Goal: Transaction & Acquisition: Purchase product/service

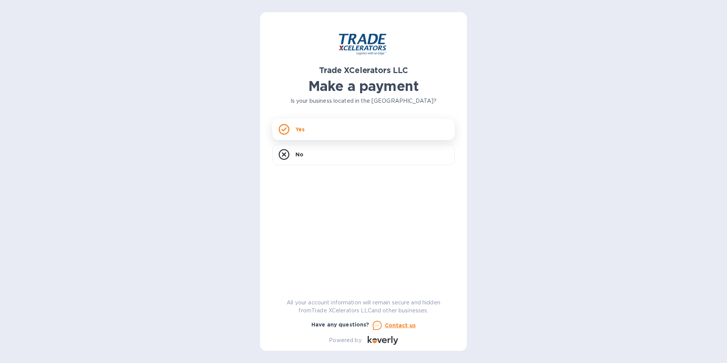
click at [377, 124] on div "Yes" at bounding box center [363, 129] width 182 height 21
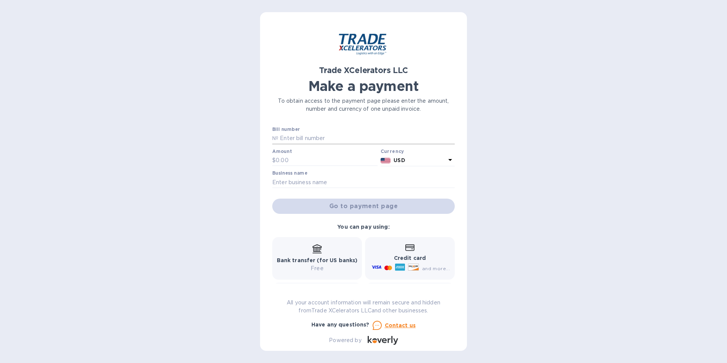
click at [326, 138] on input "text" at bounding box center [366, 138] width 176 height 11
click at [307, 137] on input "text" at bounding box center [366, 138] width 176 height 11
paste input "1505013-1"
type input "1505013-1"
click at [305, 166] on div at bounding box center [324, 167] width 105 height 2
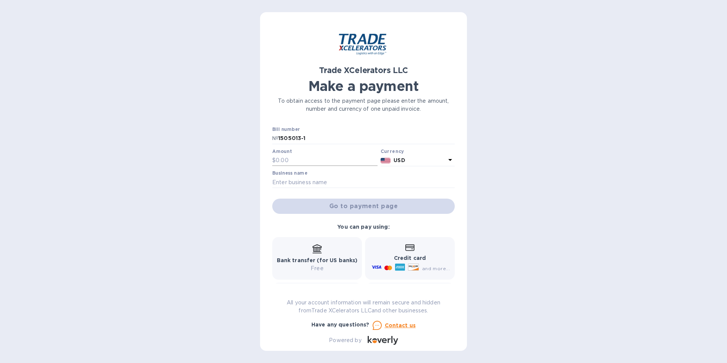
click at [304, 164] on input "text" at bounding box center [327, 160] width 102 height 11
type input "170"
click at [288, 176] on input "text" at bounding box center [363, 181] width 182 height 11
paste input "RBH TECHNIK USA LLC"
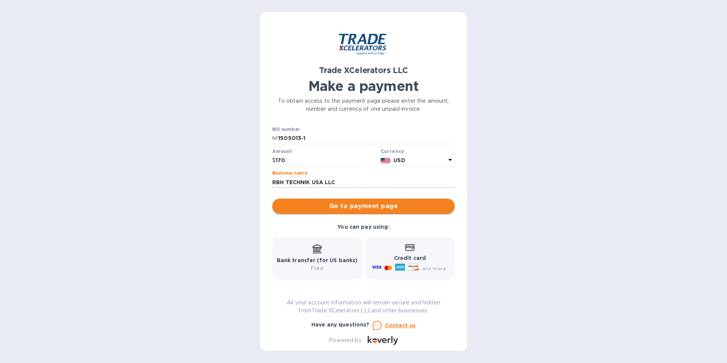
type input "RBH TECHNIK USA LLC"
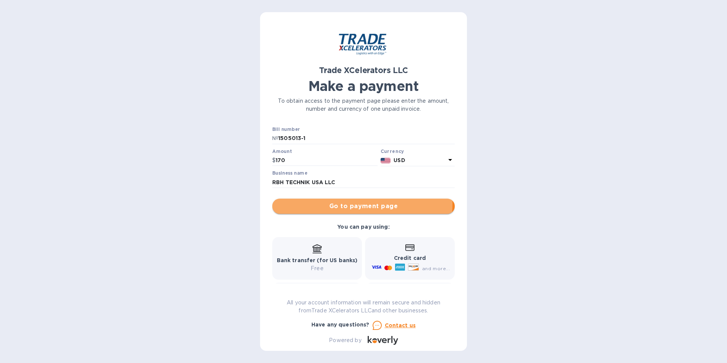
click at [338, 203] on span "Go to payment page" at bounding box center [363, 205] width 170 height 9
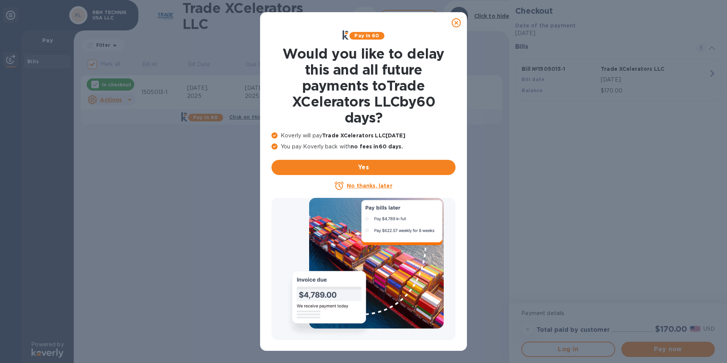
click at [453, 22] on icon at bounding box center [456, 22] width 9 height 9
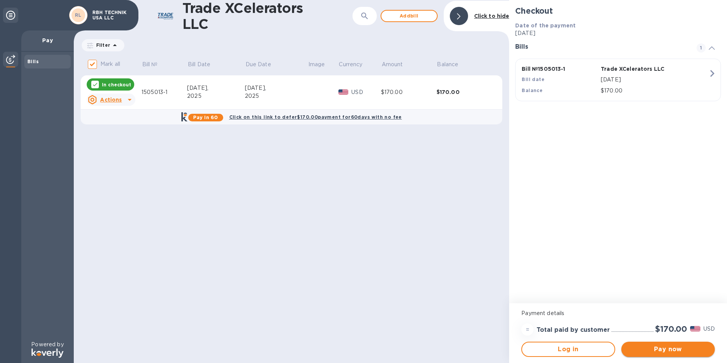
click at [643, 352] on span "Pay now" at bounding box center [667, 348] width 81 height 9
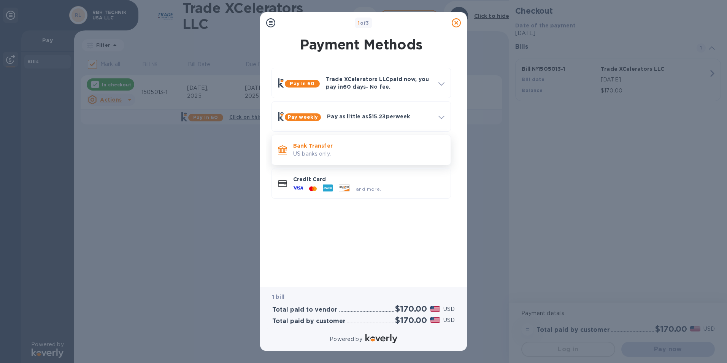
click at [331, 151] on p "US banks only." at bounding box center [368, 154] width 151 height 8
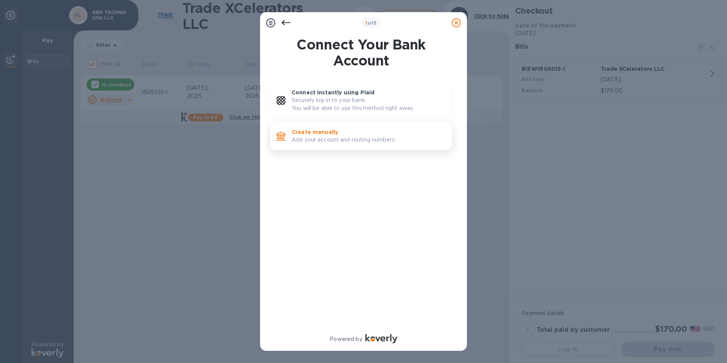
click at [328, 133] on p "Create manually" at bounding box center [369, 132] width 154 height 8
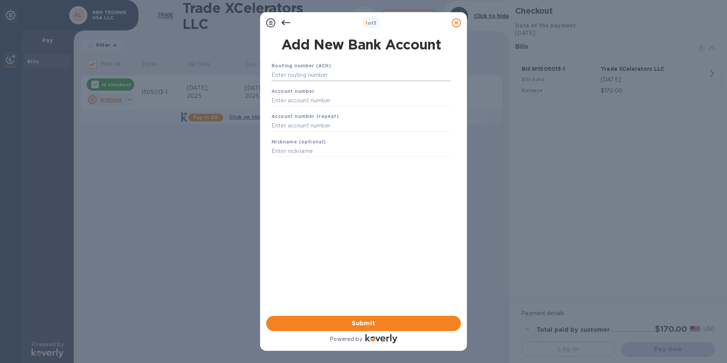
click at [315, 73] on input "text" at bounding box center [360, 75] width 179 height 11
click at [295, 73] on input "text" at bounding box center [360, 75] width 179 height 11
paste input "322271627"
type input "322271627"
click at [295, 103] on div "Account number" at bounding box center [360, 106] width 185 height 25
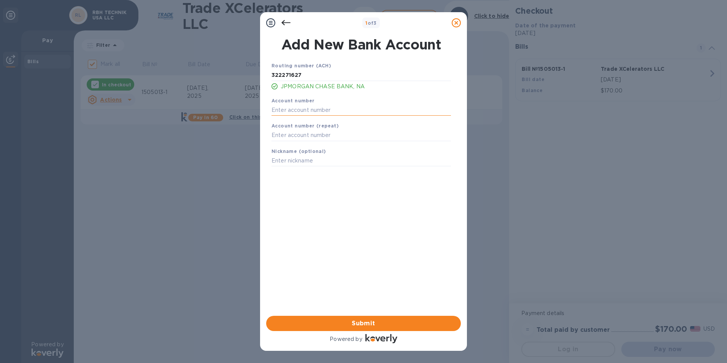
click at [298, 108] on input "text" at bounding box center [360, 109] width 179 height 11
paste input "721733569"
type input "721733569"
click at [297, 134] on input "text" at bounding box center [360, 135] width 179 height 11
paste input "721733569"
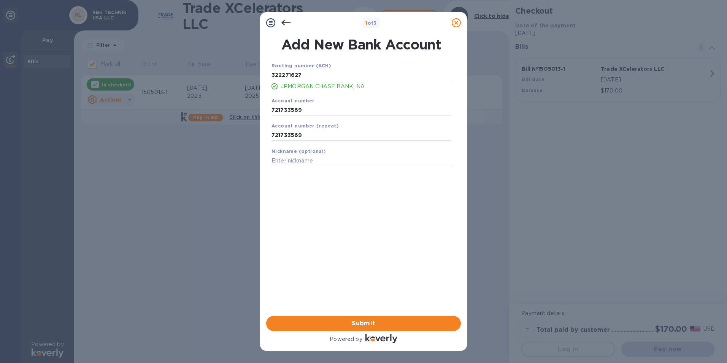
type input "721733569"
click at [299, 162] on input "text" at bounding box center [360, 160] width 179 height 11
paste input "RBH TECHNIK USA LLC"
type input "RBH TECHNIK USA LLC"
click at [327, 317] on button "Submit" at bounding box center [363, 322] width 195 height 15
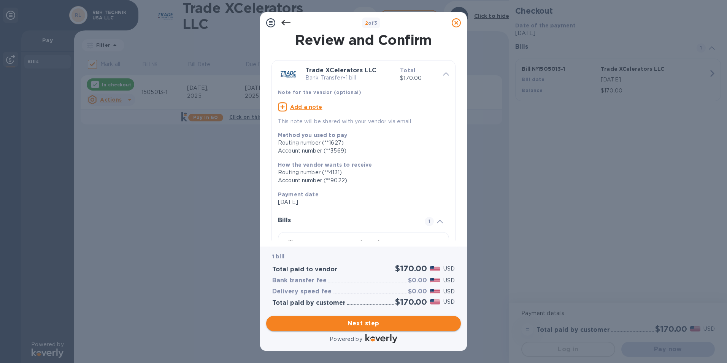
click at [366, 324] on span "Next step" at bounding box center [363, 323] width 182 height 9
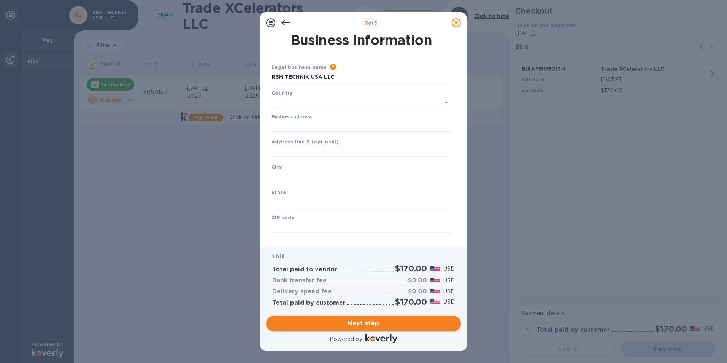
type input "[GEOGRAPHIC_DATA]"
click at [335, 128] on input "Business address" at bounding box center [360, 124] width 179 height 11
click at [328, 126] on input "[STREET_ADDRESS]" at bounding box center [360, 124] width 179 height 11
drag, startPoint x: 328, startPoint y: 125, endPoint x: 427, endPoint y: 121, distance: 98.9
click at [427, 121] on input "[STREET_ADDRESS]" at bounding box center [360, 124] width 179 height 11
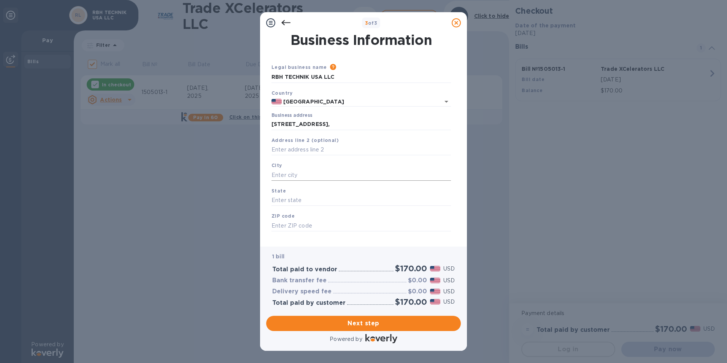
type input "[GEOGRAPHIC_DATA]"
type input "NC"
type input "28697"
click at [313, 128] on input "[GEOGRAPHIC_DATA]" at bounding box center [360, 124] width 179 height 11
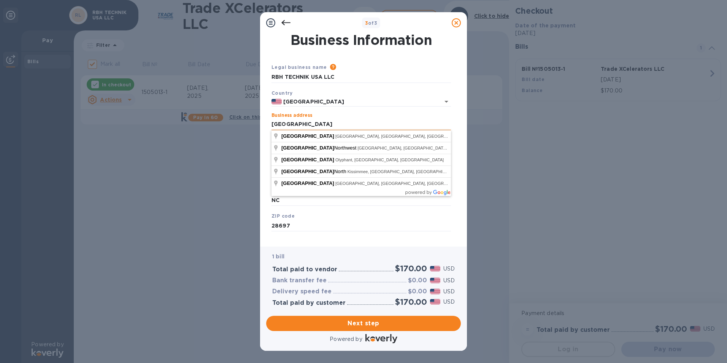
drag, startPoint x: 348, startPoint y: 130, endPoint x: 274, endPoint y: 130, distance: 74.1
click at [274, 130] on input "[GEOGRAPHIC_DATA]" at bounding box center [360, 124] width 179 height 11
type input "A"
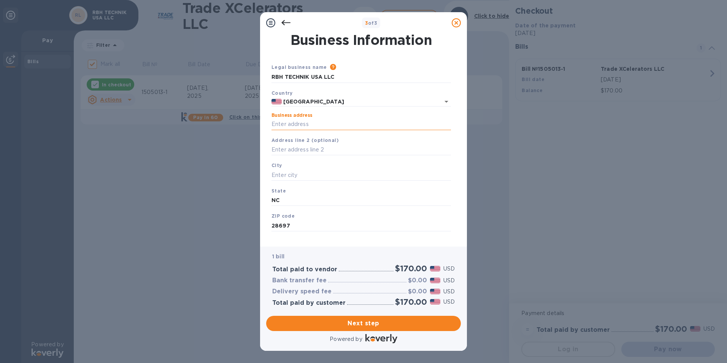
click at [316, 124] on input "Business address" at bounding box center [360, 124] width 179 height 11
click at [319, 152] on input "text" at bounding box center [360, 149] width 179 height 11
click at [332, 123] on input "[STREET_ADDRESS]," at bounding box center [360, 124] width 179 height 11
click at [331, 125] on input "[STREET_ADDRESS]" at bounding box center [360, 124] width 179 height 11
drag, startPoint x: 329, startPoint y: 123, endPoint x: 426, endPoint y: 124, distance: 97.3
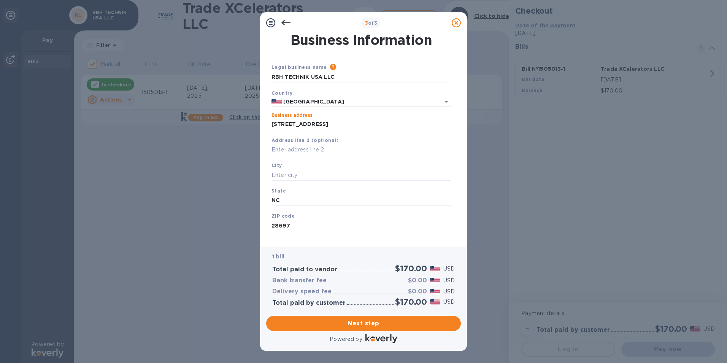
click at [426, 124] on input "[STREET_ADDRESS]" at bounding box center [360, 124] width 179 height 11
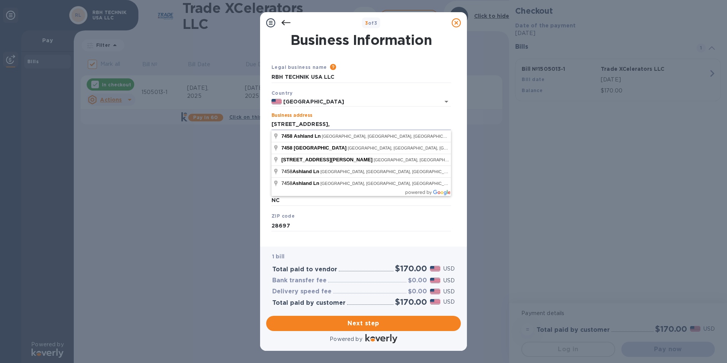
type input "[STREET_ADDRESS],"
click at [263, 169] on div "Business Information Legal business name Please provide the legal name that app…" at bounding box center [363, 139] width 207 height 213
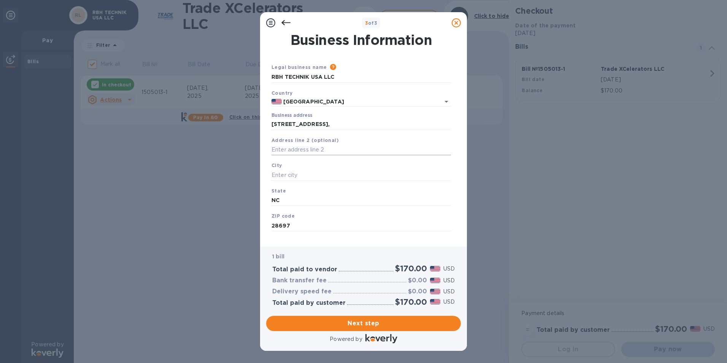
click at [286, 150] on input "text" at bounding box center [360, 149] width 179 height 11
paste input "[GEOGRAPHIC_DATA], [GEOGRAPHIC_DATA]"
drag, startPoint x: 343, startPoint y: 151, endPoint x: 374, endPoint y: 151, distance: 30.8
click at [374, 151] on input "[GEOGRAPHIC_DATA], [GEOGRAPHIC_DATA]" at bounding box center [360, 149] width 179 height 11
type input "[GEOGRAPHIC_DATA],"
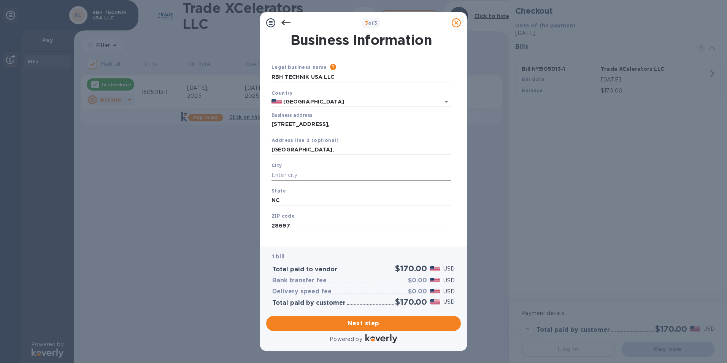
click at [325, 171] on input "text" at bounding box center [360, 174] width 179 height 11
paste input "AL, 35242, [GEOGRAPHIC_DATA]"
type input "AL, 35242, [GEOGRAPHIC_DATA]"
drag, startPoint x: 320, startPoint y: 201, endPoint x: 223, endPoint y: 207, distance: 97.5
click at [223, 207] on div "3 of 3 Business Information Legal business name Please provide the legal name t…" at bounding box center [363, 181] width 727 height 363
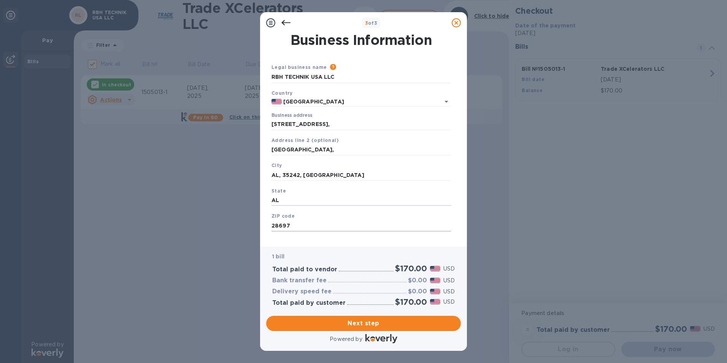
type input "AL"
drag, startPoint x: 292, startPoint y: 228, endPoint x: 249, endPoint y: 218, distance: 44.9
click at [249, 218] on div "3 of 3 Business Information Legal business name Please provide the legal name t…" at bounding box center [363, 181] width 727 height 363
type input "35242"
drag, startPoint x: 257, startPoint y: 175, endPoint x: 242, endPoint y: 174, distance: 15.2
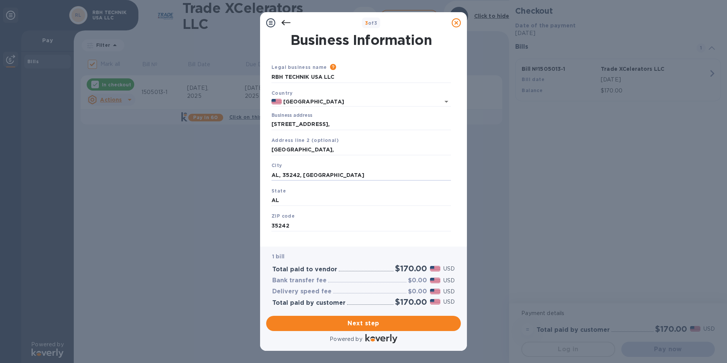
click at [242, 174] on div "3 of 3 Business Information Legal business name Please provide the legal name t…" at bounding box center [363, 181] width 727 height 363
drag, startPoint x: 272, startPoint y: 146, endPoint x: 347, endPoint y: 151, distance: 75.0
click at [347, 151] on input "[GEOGRAPHIC_DATA]," at bounding box center [360, 149] width 179 height 11
click at [309, 170] on input "text" at bounding box center [360, 174] width 179 height 11
paste input "[GEOGRAPHIC_DATA],"
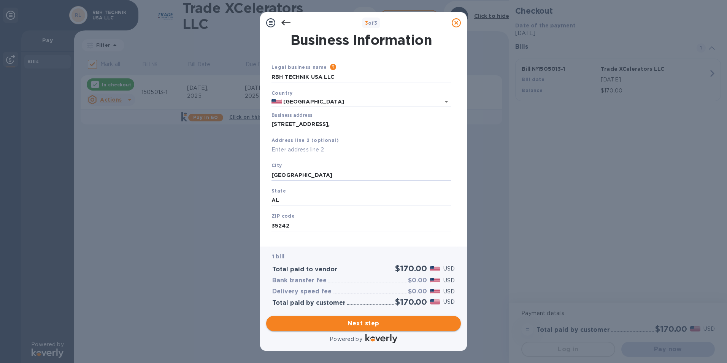
type input "[GEOGRAPHIC_DATA]"
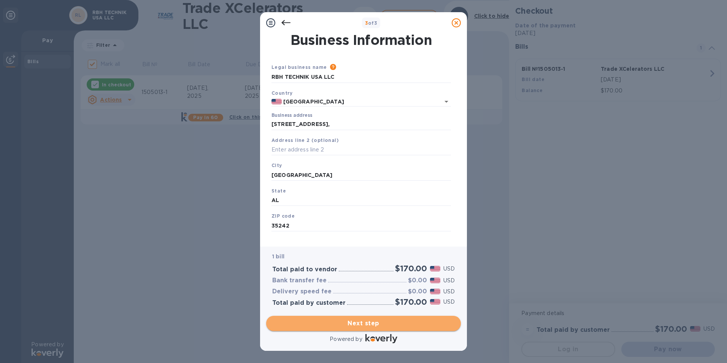
click at [363, 322] on span "Next step" at bounding box center [363, 323] width 182 height 9
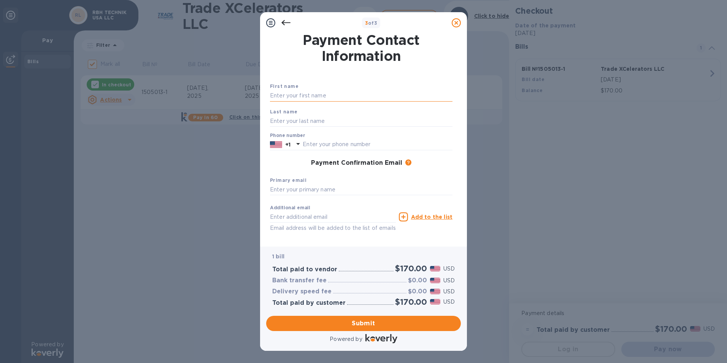
click at [328, 98] on input "text" at bounding box center [361, 95] width 182 height 11
type input "BISMAN"
type input "KAUR"
type input "12059467300"
type input "[EMAIL_ADDRESS][DOMAIN_NAME]"
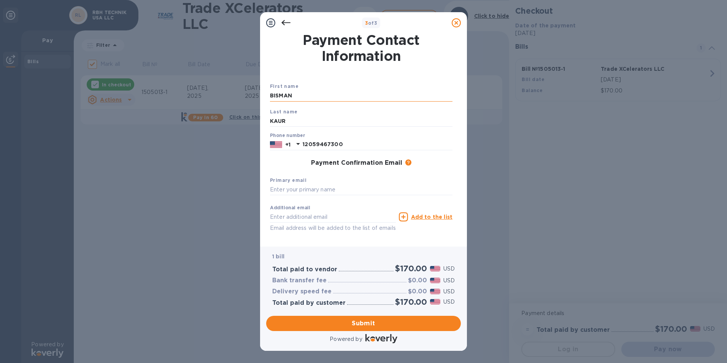
type input "[EMAIL_ADDRESS][DOMAIN_NAME]"
type input "BISMAN"
click at [336, 219] on input "[EMAIL_ADDRESS][DOMAIN_NAME]" at bounding box center [333, 216] width 126 height 11
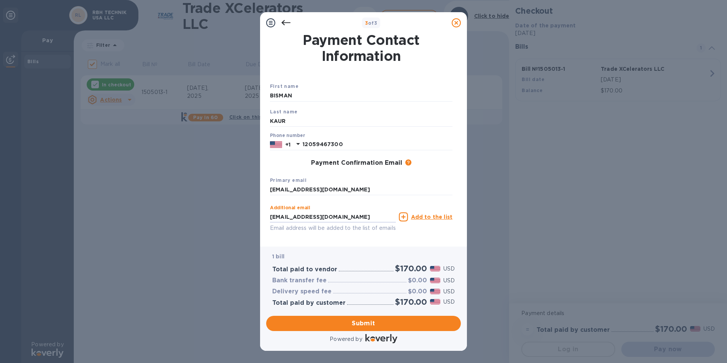
drag, startPoint x: 339, startPoint y: 218, endPoint x: 197, endPoint y: 214, distance: 142.2
click at [197, 214] on div "3 of 3 Payment Contact Information First name [PERSON_NAME] Last name [PERSON_N…" at bounding box center [363, 181] width 727 height 363
click at [338, 144] on input "12059467300" at bounding box center [378, 144] width 150 height 11
click at [306, 143] on input "12059467300" at bounding box center [378, 144] width 150 height 11
type input "2059467300"
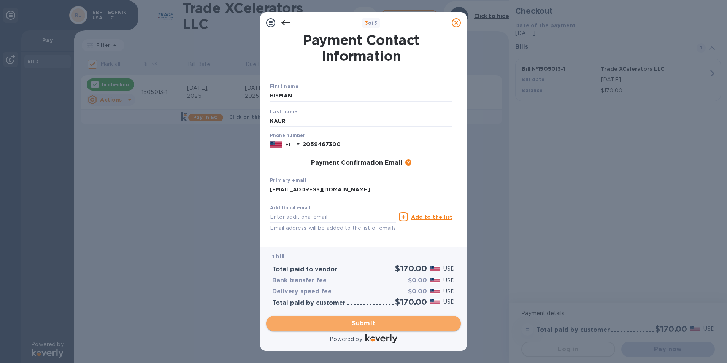
click at [341, 322] on span "Submit" at bounding box center [363, 323] width 182 height 9
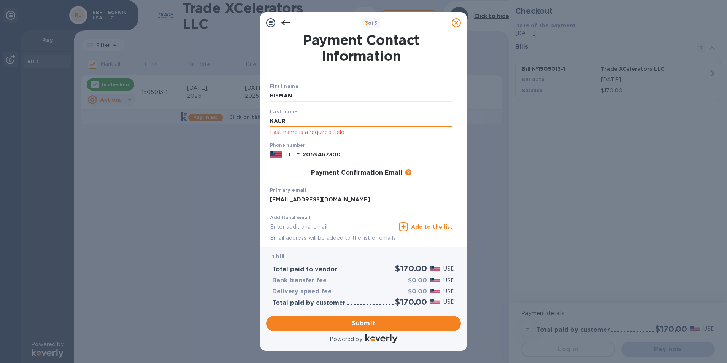
click at [294, 120] on input "KAUR" at bounding box center [361, 120] width 182 height 11
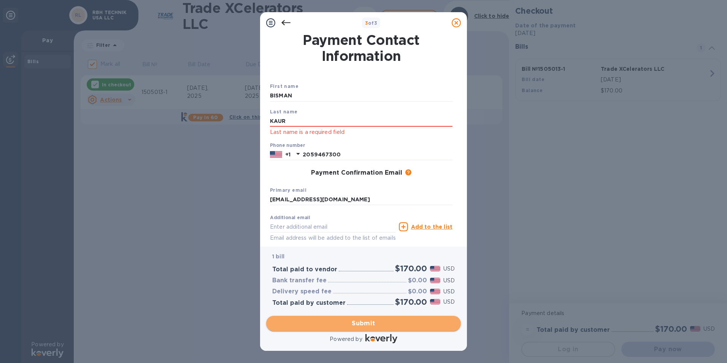
click at [357, 323] on span "Submit" at bounding box center [363, 323] width 182 height 9
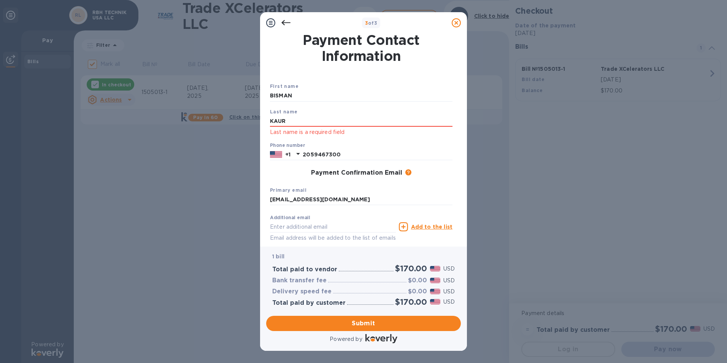
click at [271, 114] on div "Last name [PERSON_NAME] Last name is a required field" at bounding box center [361, 122] width 189 height 35
drag, startPoint x: 293, startPoint y: 124, endPoint x: 246, endPoint y: 118, distance: 47.1
click at [246, 118] on div "3 of 3 Payment Contact Information First name [PERSON_NAME] Last name [PERSON_N…" at bounding box center [363, 181] width 727 height 363
type input "KAUR"
drag, startPoint x: 299, startPoint y: 99, endPoint x: 254, endPoint y: 90, distance: 46.4
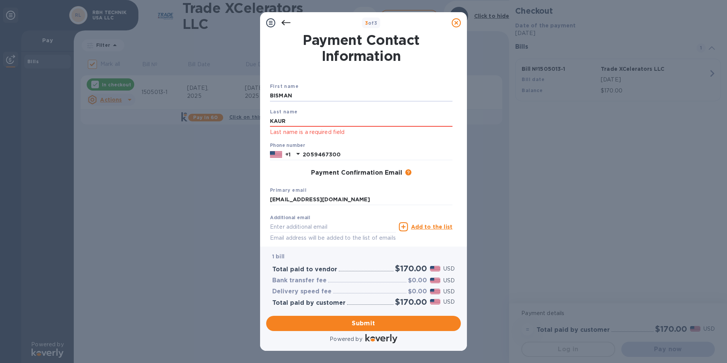
click at [254, 90] on div "3 of 3 Payment Contact Information First name [PERSON_NAME] Last name [PERSON_N…" at bounding box center [363, 181] width 727 height 363
type input "BISMAN"
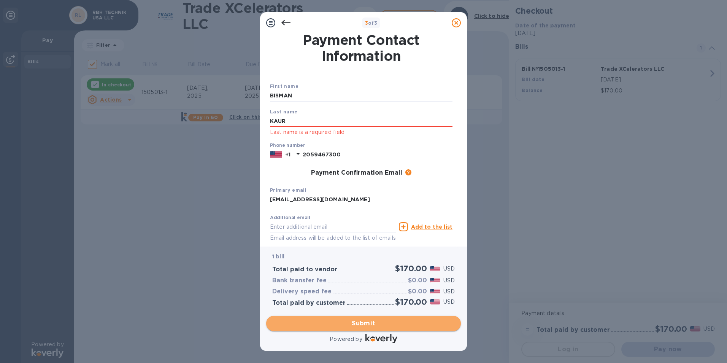
click at [343, 325] on span "Submit" at bounding box center [363, 323] width 182 height 9
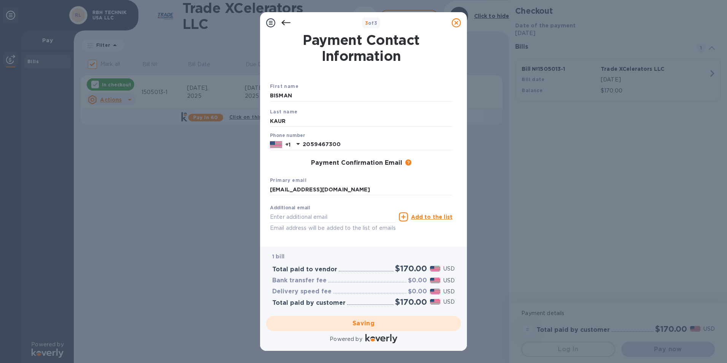
checkbox input "false"
